Goal: Complete application form

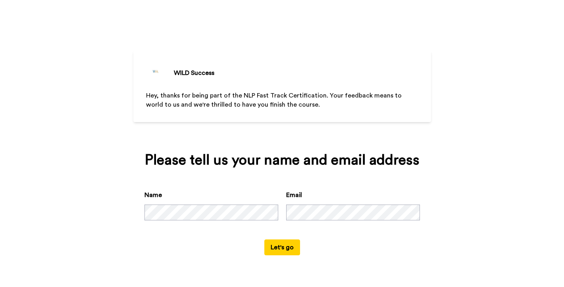
click at [285, 251] on button "Let's go" at bounding box center [282, 248] width 36 height 16
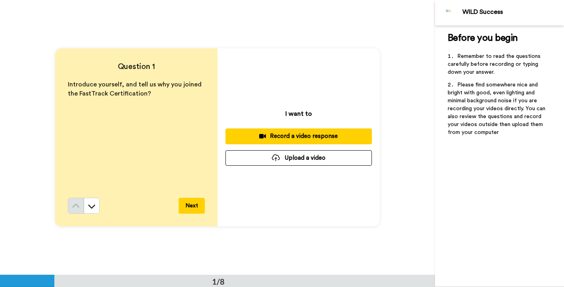
click at [308, 138] on div "Record a video response" at bounding box center [299, 136] width 134 height 8
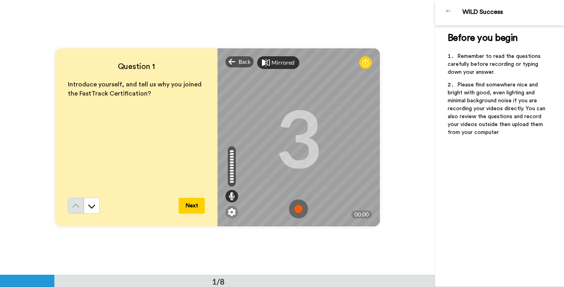
click at [266, 60] on icon at bounding box center [266, 63] width 8 height 8
click at [295, 208] on img at bounding box center [298, 209] width 19 height 19
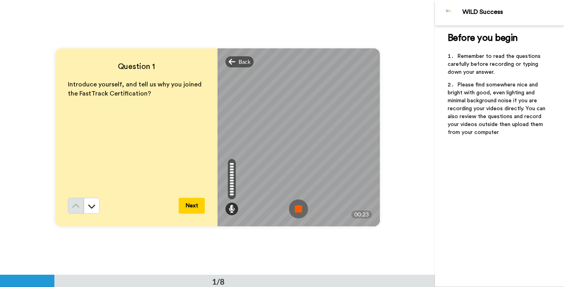
click at [192, 206] on button "Next" at bounding box center [192, 206] width 26 height 16
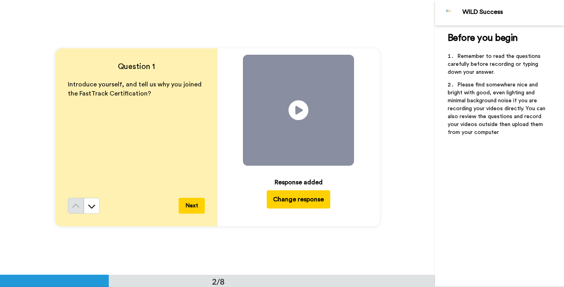
scroll to position [276, 0]
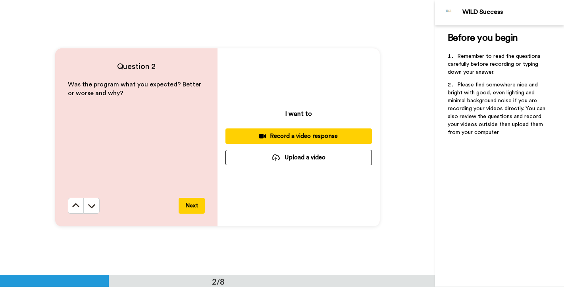
click at [260, 137] on icon at bounding box center [262, 136] width 7 height 4
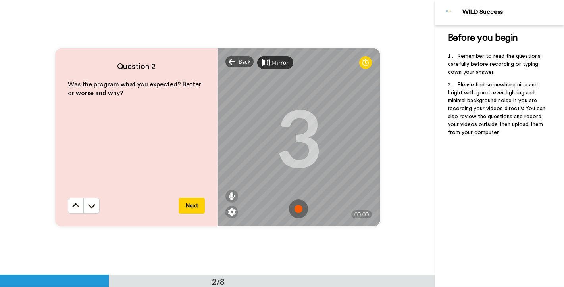
click at [295, 208] on img at bounding box center [298, 209] width 19 height 19
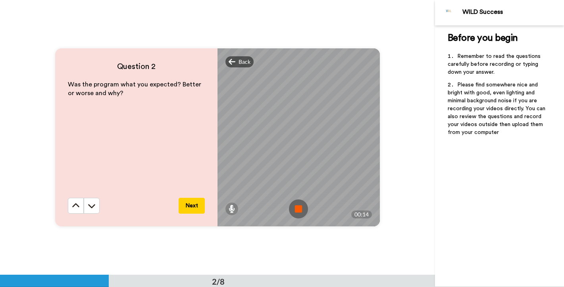
click at [297, 212] on img at bounding box center [298, 209] width 19 height 19
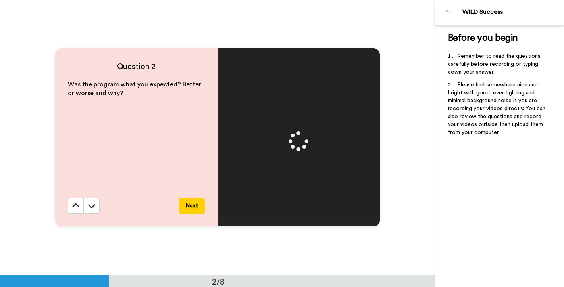
click at [194, 207] on button "Next" at bounding box center [192, 206] width 26 height 16
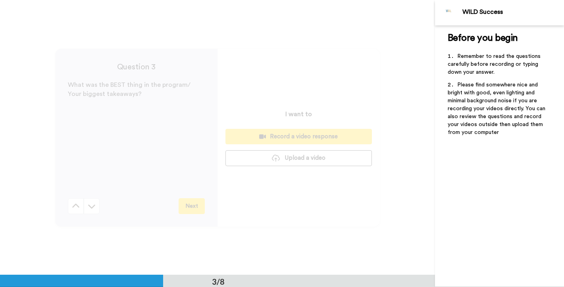
scroll to position [551, 0]
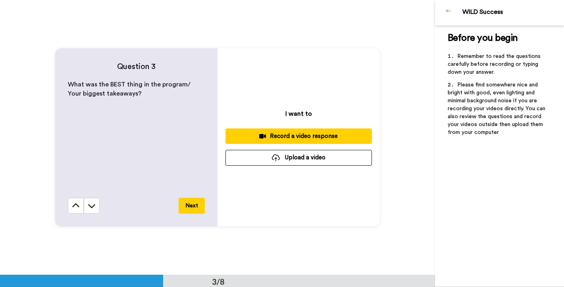
click at [280, 135] on div "Record a video response" at bounding box center [299, 136] width 134 height 8
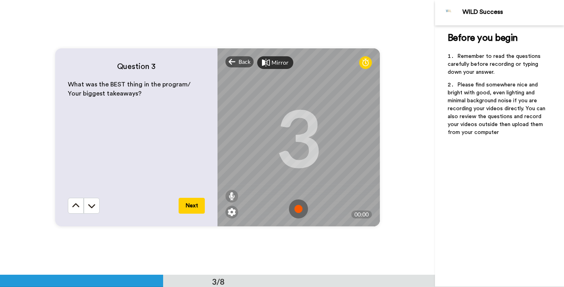
click at [296, 211] on img at bounding box center [298, 209] width 19 height 19
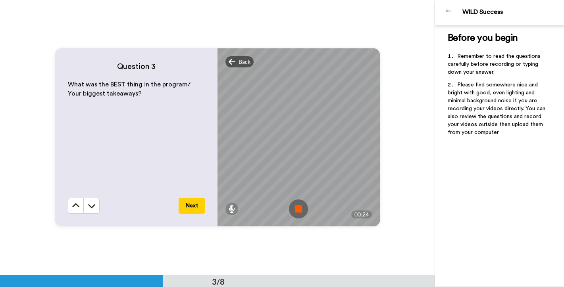
click at [300, 210] on img at bounding box center [298, 209] width 19 height 19
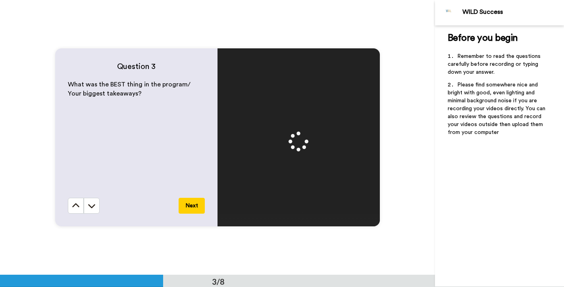
click at [192, 207] on button "Next" at bounding box center [192, 206] width 26 height 16
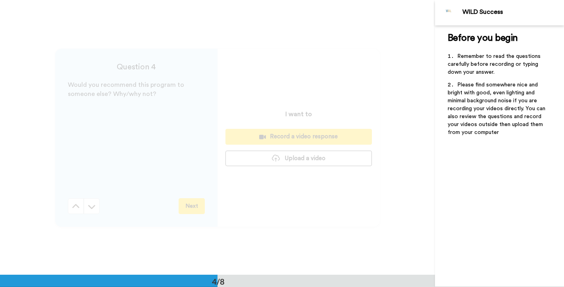
scroll to position [826, 0]
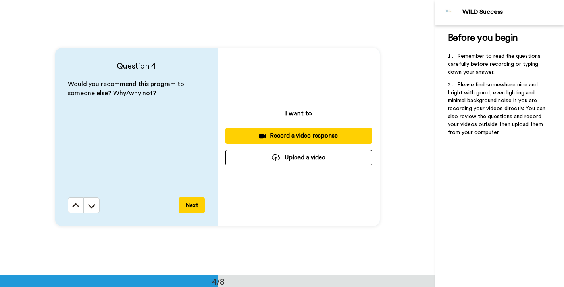
click at [305, 138] on div "Record a video response" at bounding box center [299, 136] width 134 height 8
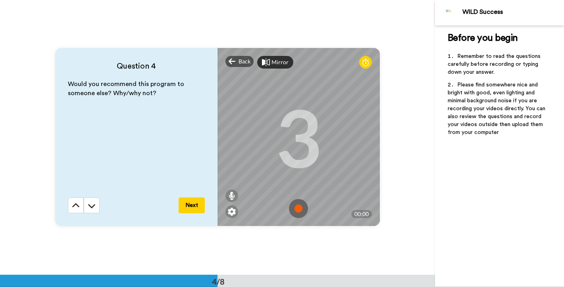
click at [299, 210] on img at bounding box center [298, 208] width 19 height 19
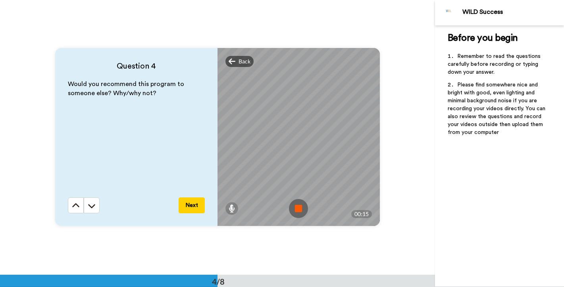
click at [301, 207] on img at bounding box center [298, 208] width 19 height 19
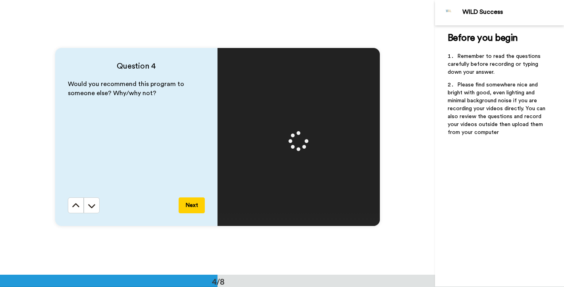
click at [190, 207] on button "Next" at bounding box center [192, 206] width 26 height 16
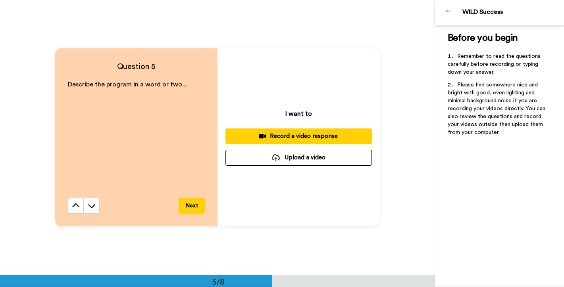
click at [308, 135] on div "Record a video response" at bounding box center [299, 136] width 134 height 8
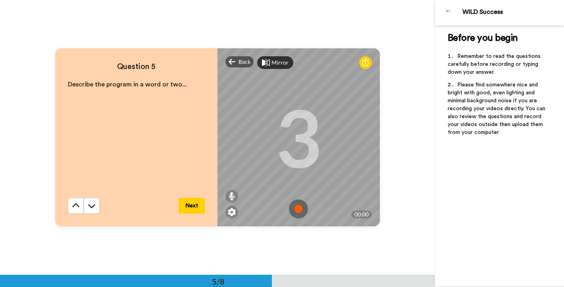
click at [297, 211] on img at bounding box center [298, 209] width 19 height 19
click at [297, 211] on div "Mirror Redo 3 00:00" at bounding box center [299, 137] width 162 height 178
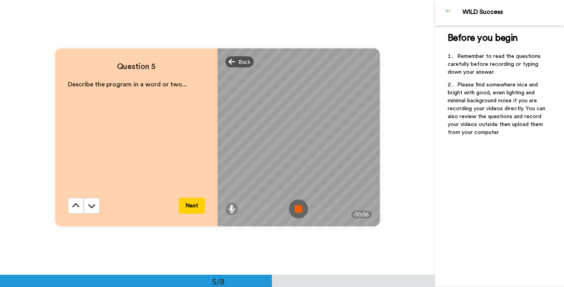
click at [297, 211] on img at bounding box center [298, 209] width 19 height 19
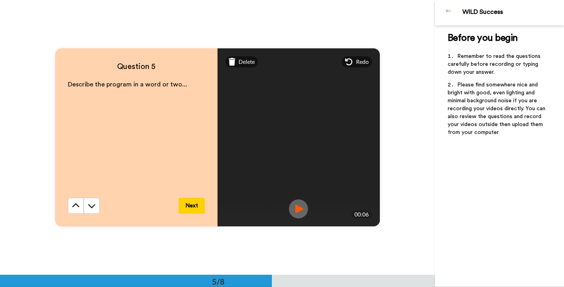
click at [194, 207] on button "Next" at bounding box center [192, 206] width 26 height 16
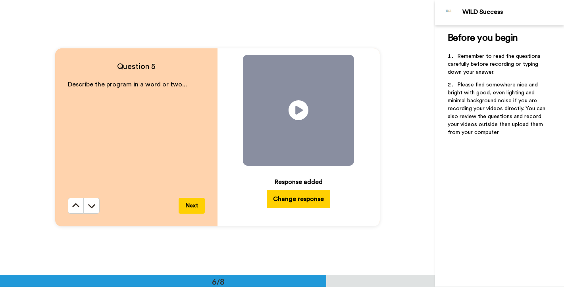
scroll to position [1377, 0]
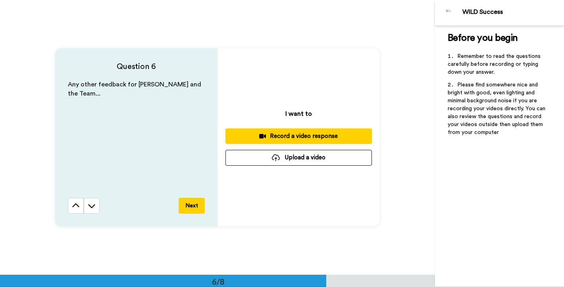
click at [293, 138] on div "Record a video response" at bounding box center [299, 136] width 134 height 8
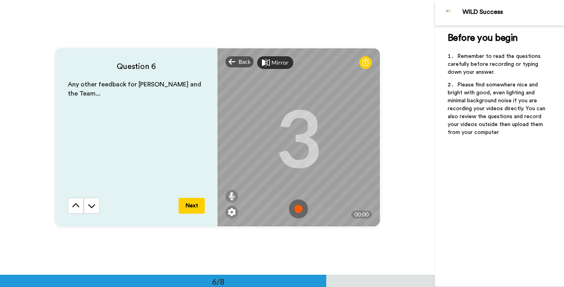
click at [299, 210] on img at bounding box center [298, 209] width 19 height 19
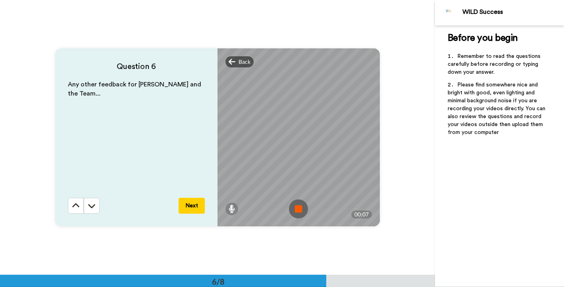
click at [298, 211] on img at bounding box center [298, 209] width 19 height 19
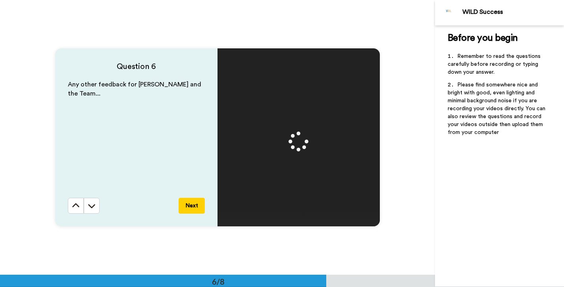
click at [191, 206] on button "Next" at bounding box center [192, 206] width 26 height 16
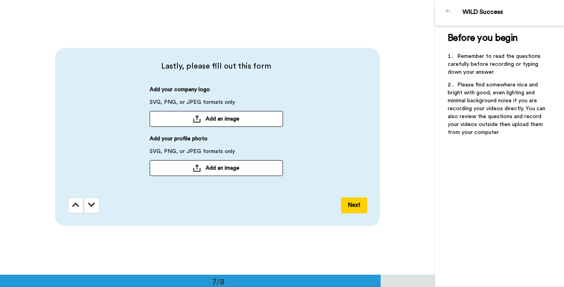
click at [206, 117] on span "Add an image" at bounding box center [223, 119] width 34 height 8
click at [220, 171] on span "Add an image" at bounding box center [223, 168] width 34 height 8
click at [237, 169] on span "Add an image" at bounding box center [223, 168] width 34 height 8
click at [263, 168] on button "Add an image" at bounding box center [216, 168] width 133 height 16
click at [260, 170] on button "Add an image" at bounding box center [216, 168] width 133 height 16
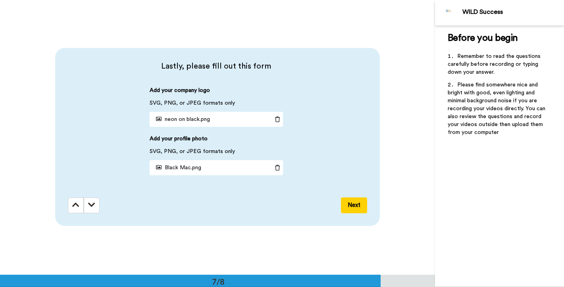
click at [357, 207] on button "Next" at bounding box center [354, 206] width 26 height 16
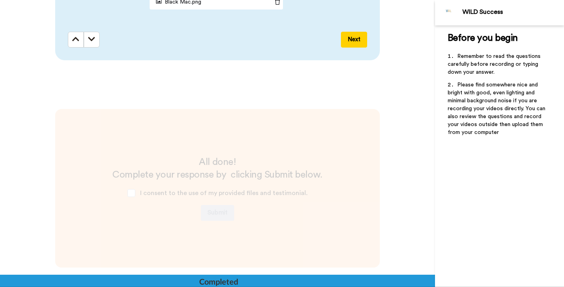
scroll to position [1869, 0]
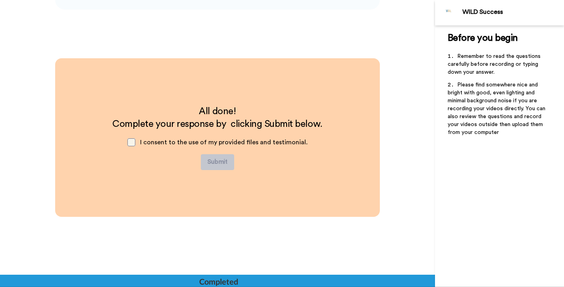
click at [134, 142] on span at bounding box center [131, 143] width 8 height 8
click at [214, 162] on button "Submit" at bounding box center [217, 162] width 33 height 16
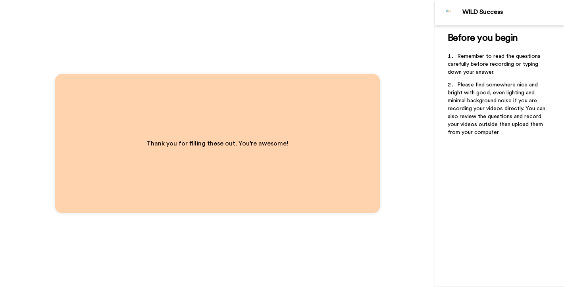
click at [410, 152] on div "Thank you for filling these out. You’re awesome!" at bounding box center [217, 143] width 435 height 287
